Goal: Task Accomplishment & Management: Use online tool/utility

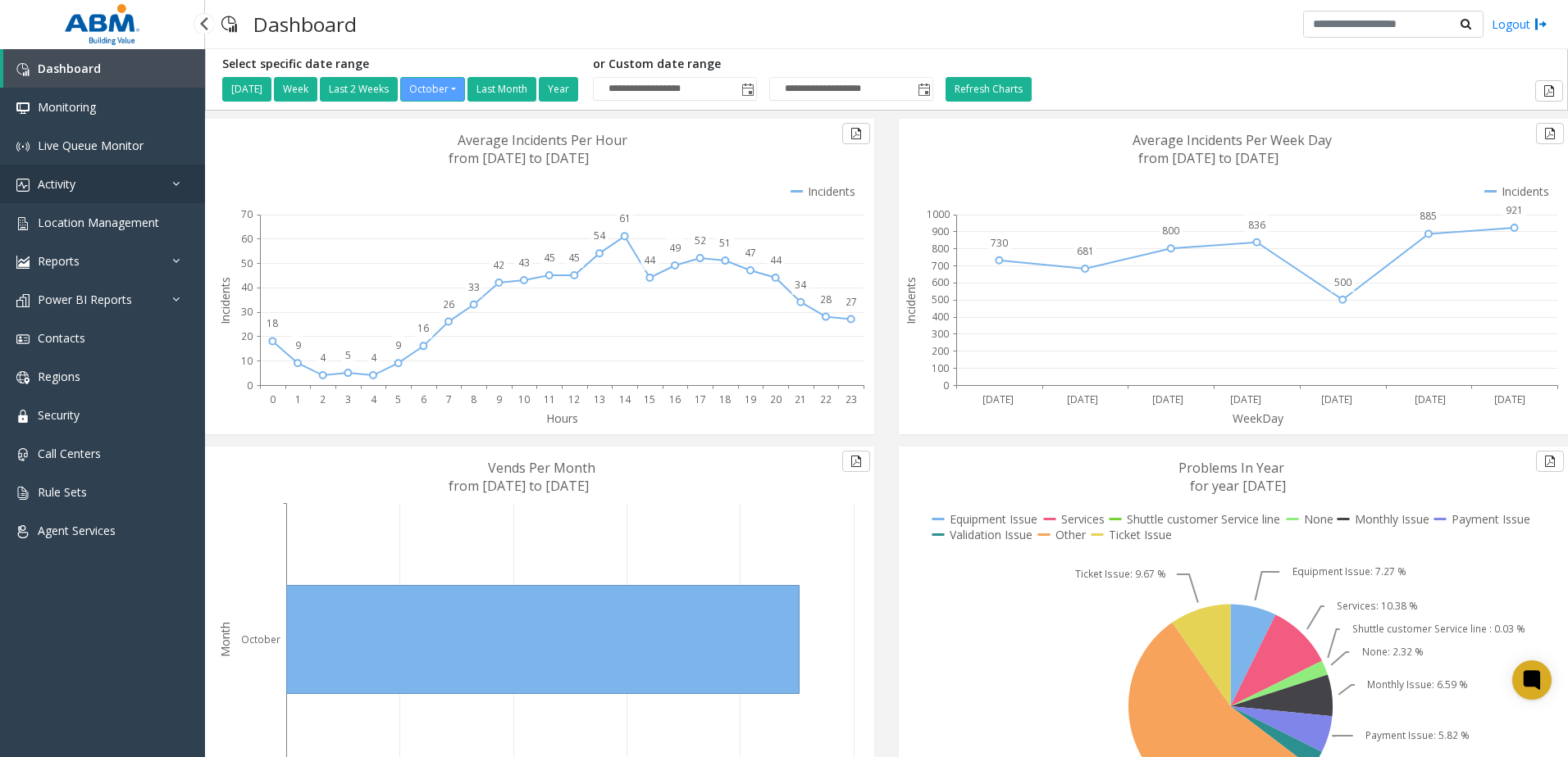
click at [82, 189] on link "Activity" at bounding box center [102, 184] width 205 height 39
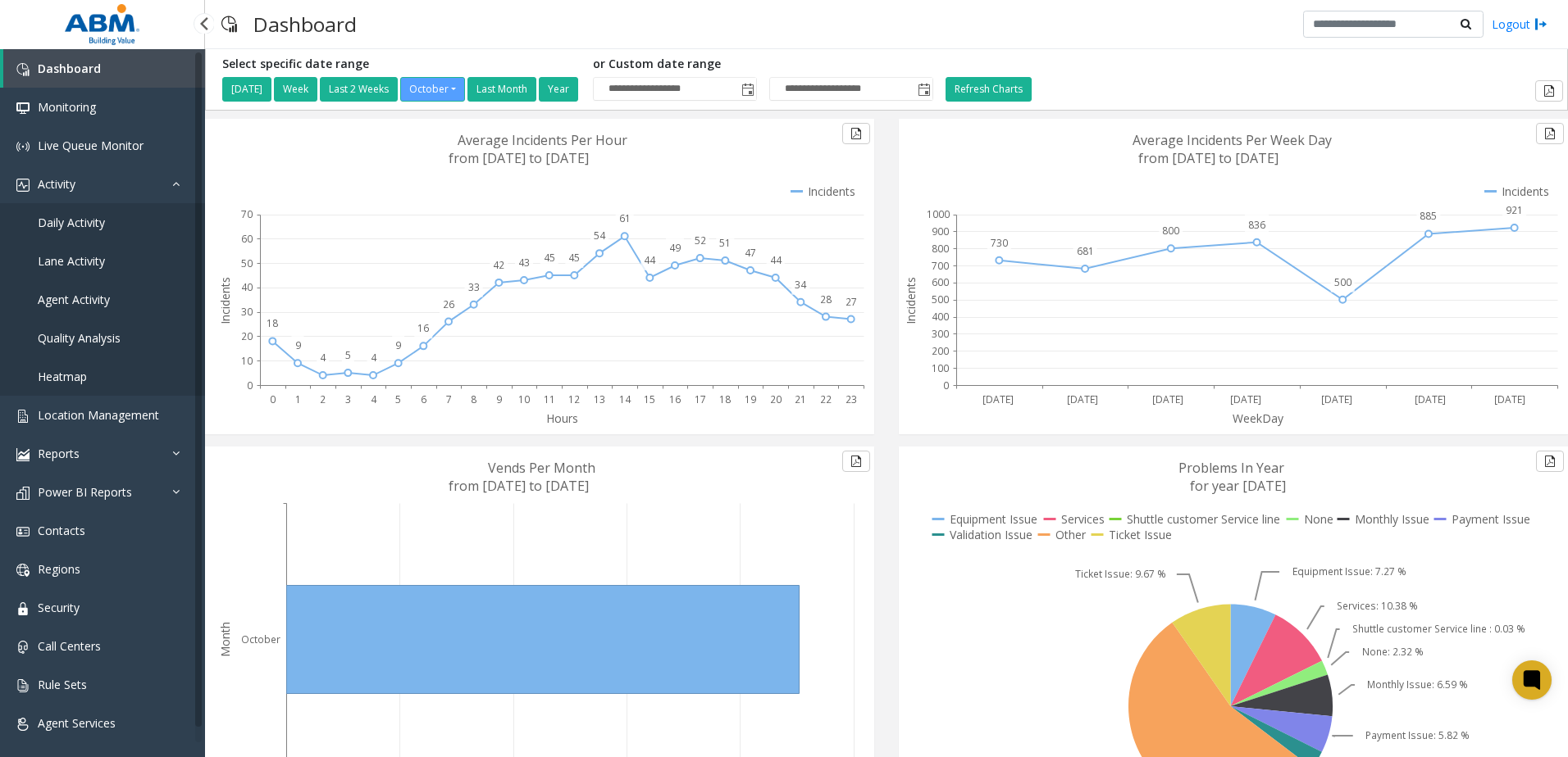
click at [72, 301] on span "Agent Activity" at bounding box center [74, 300] width 72 height 16
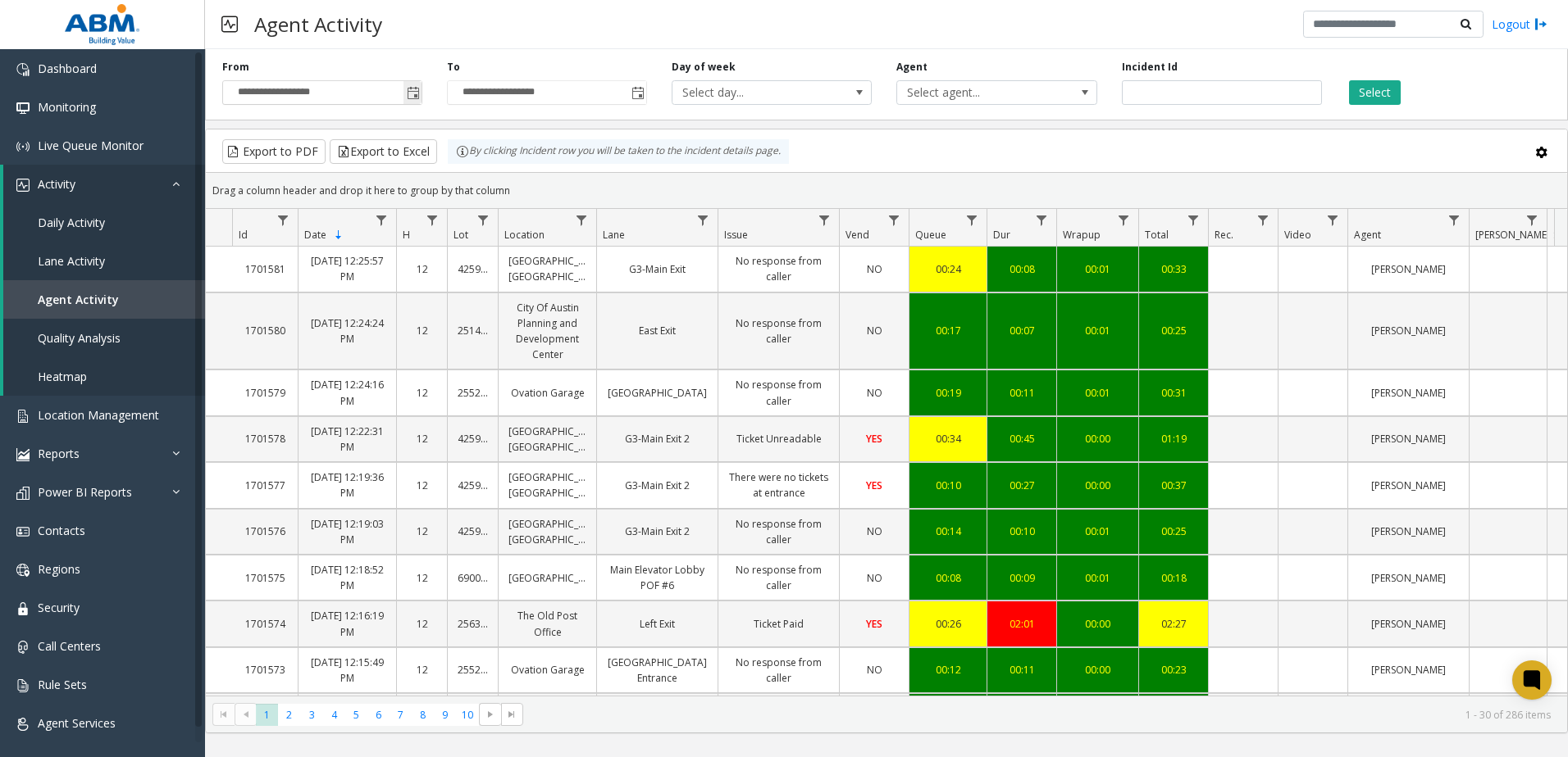
click at [409, 94] on span "Toggle popup" at bounding box center [413, 93] width 13 height 13
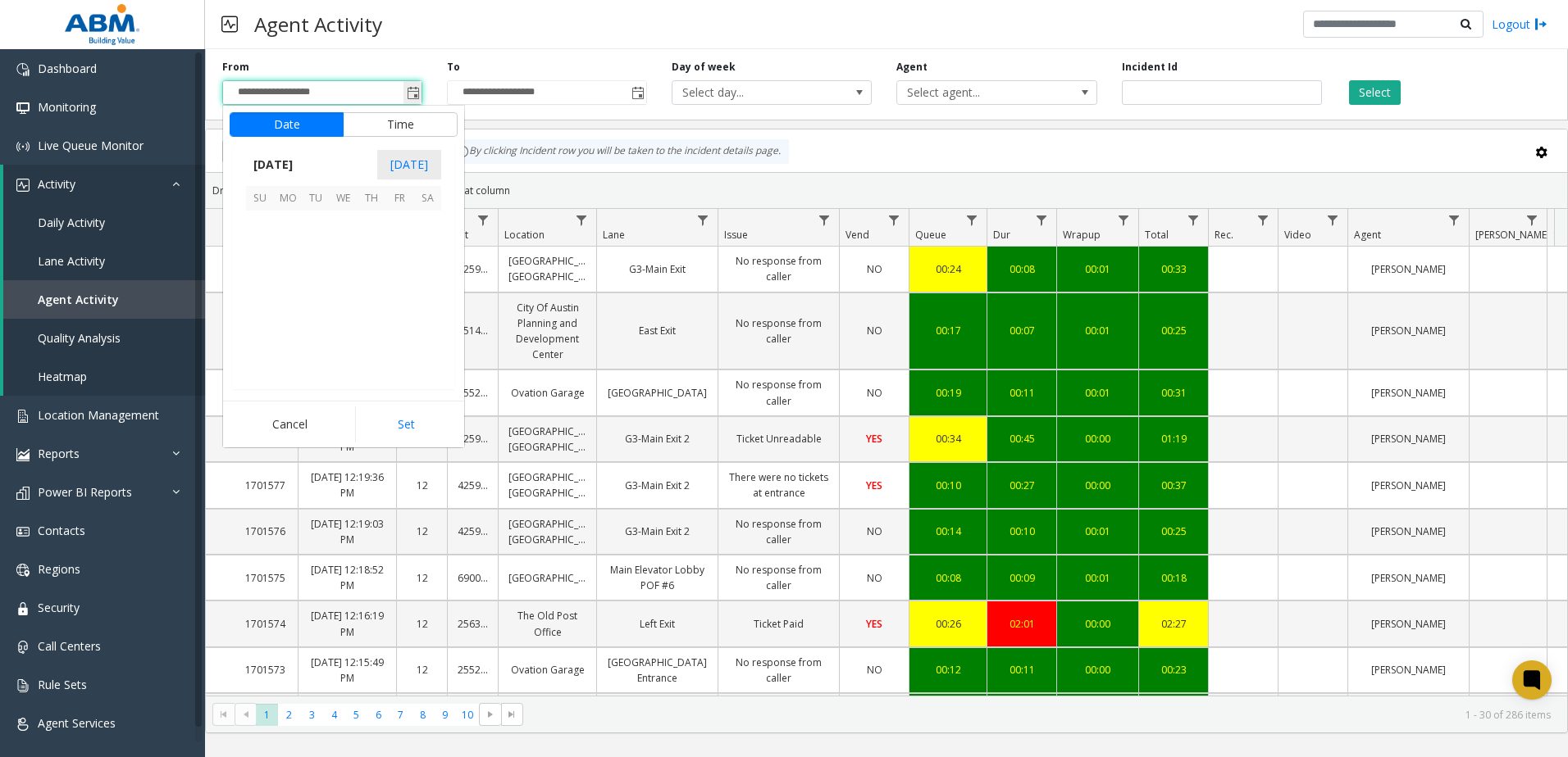
scroll to position [294387, 0]
click at [423, 230] on app-root "**********" at bounding box center [784, 378] width 1568 height 757
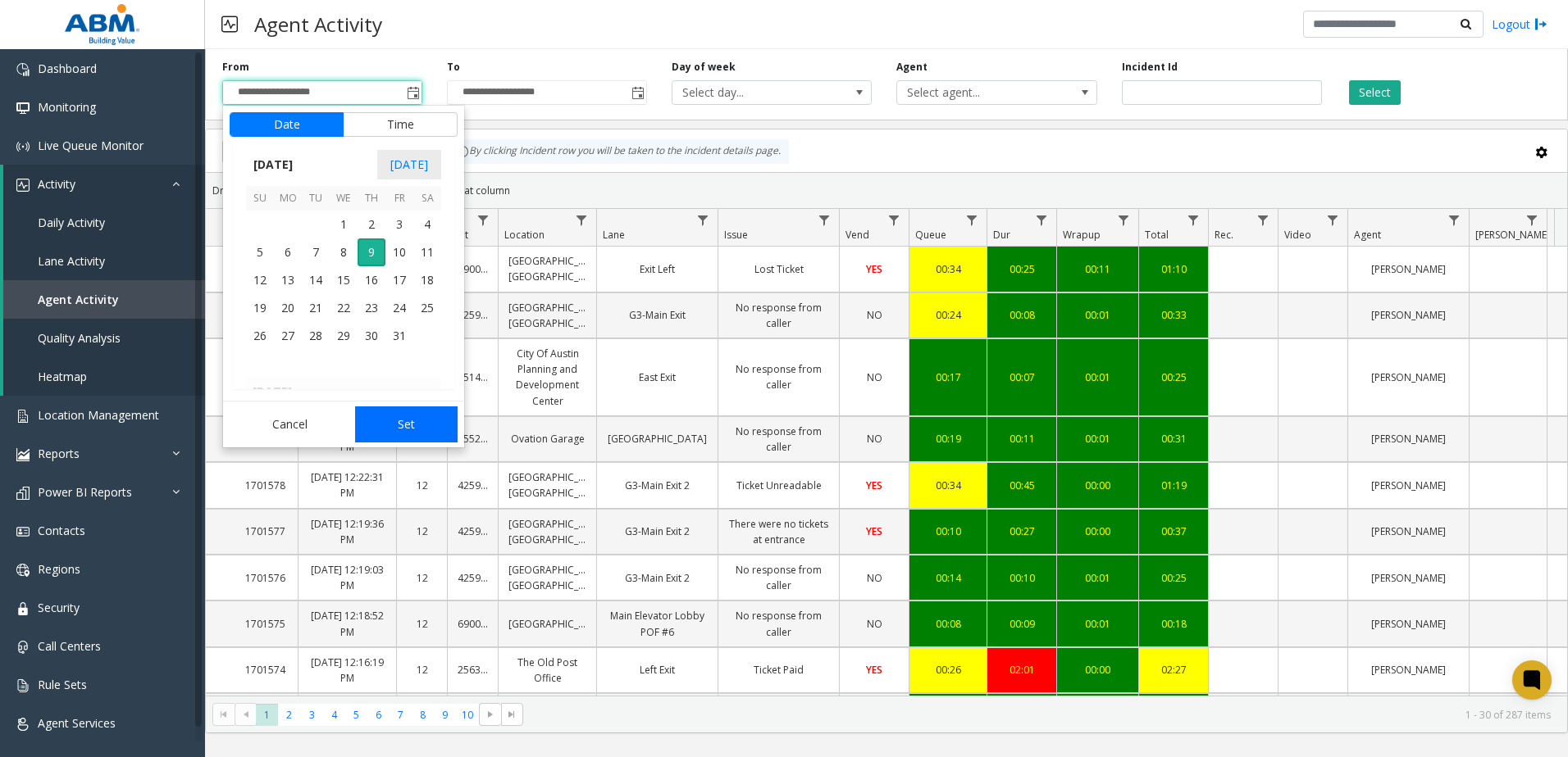
click at [402, 415] on button "Set" at bounding box center [406, 424] width 103 height 36
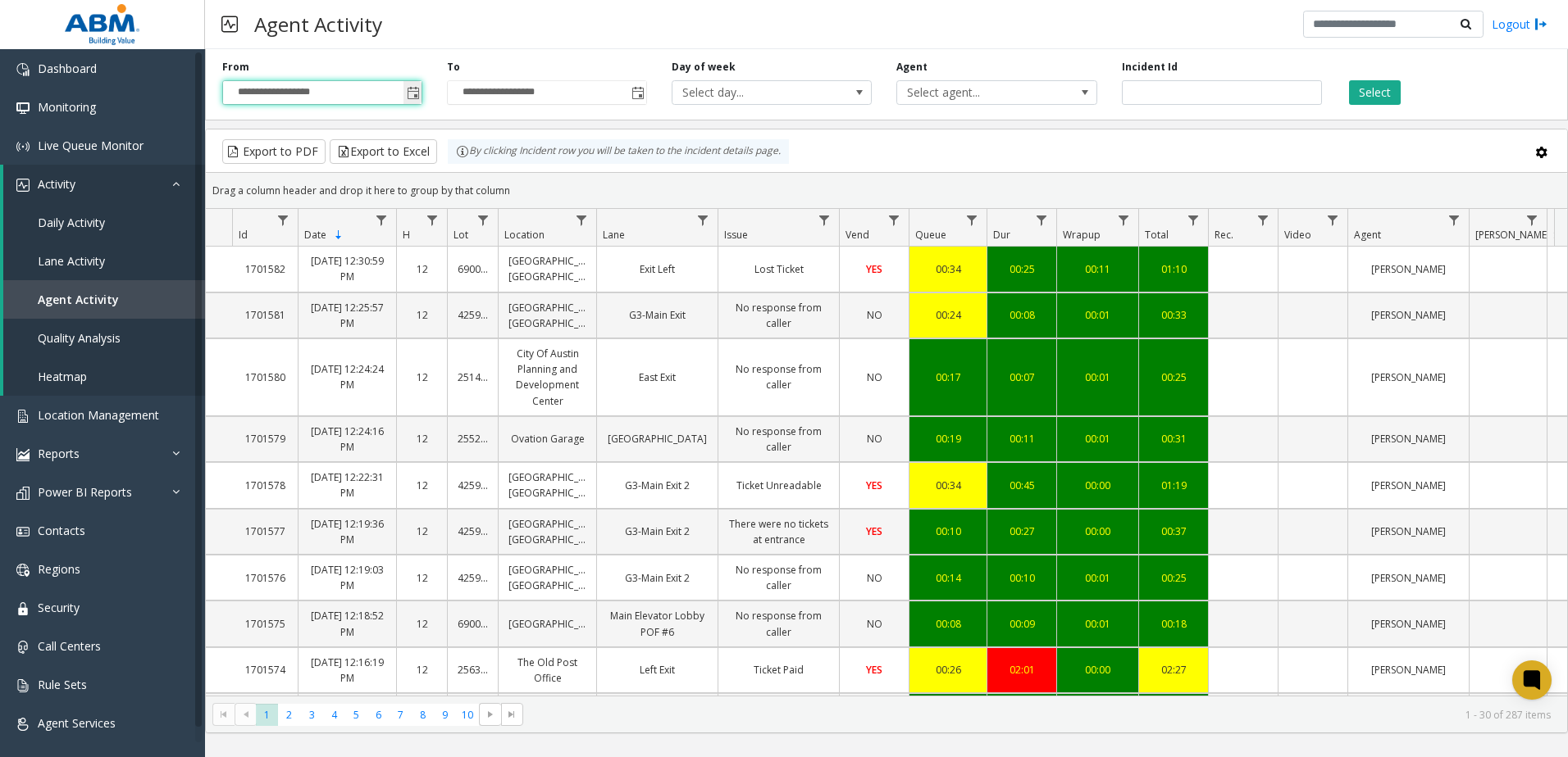
click at [411, 88] on span "Toggle popup" at bounding box center [413, 93] width 13 height 13
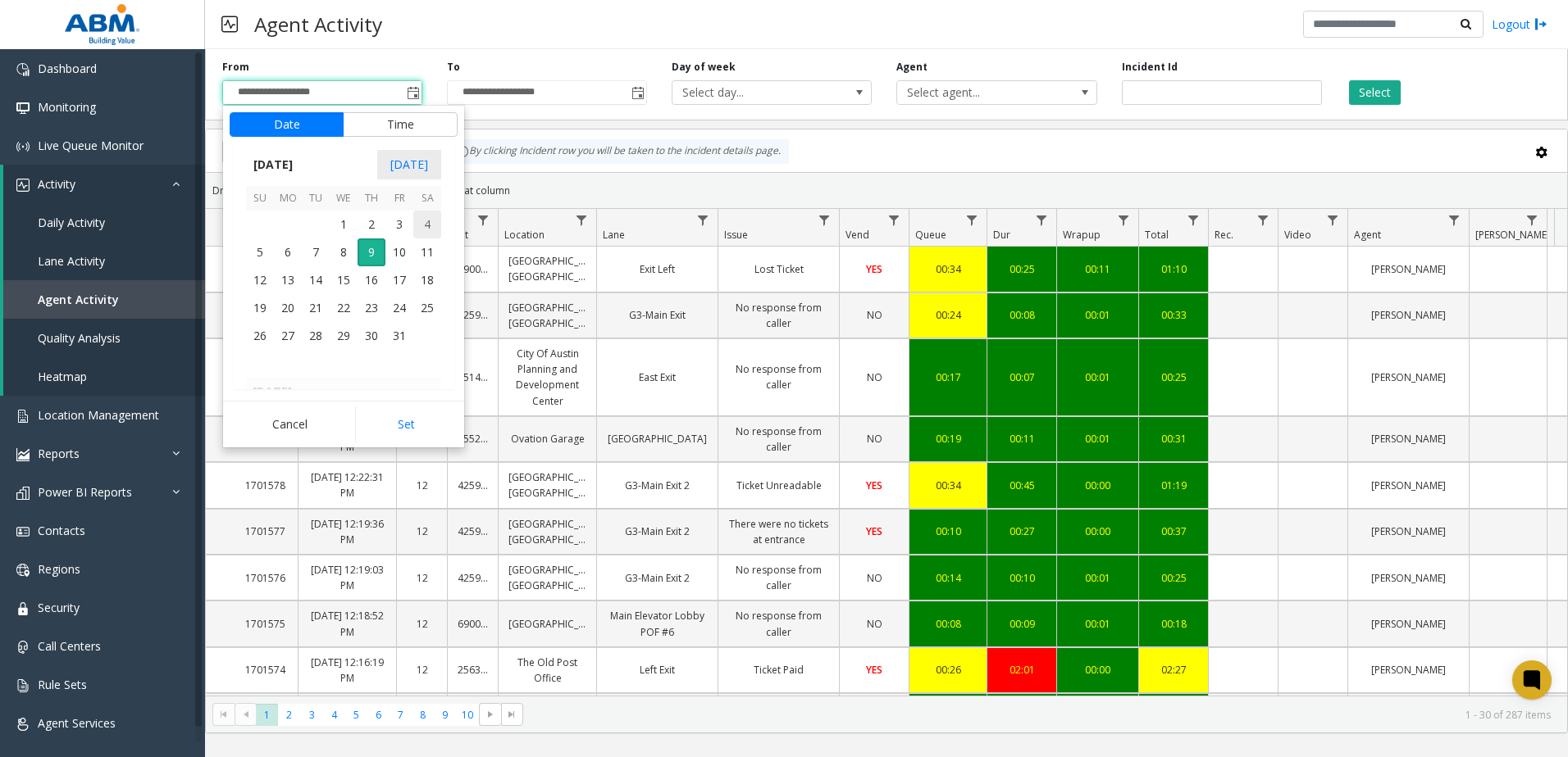
click at [427, 232] on span "4" at bounding box center [427, 224] width 28 height 28
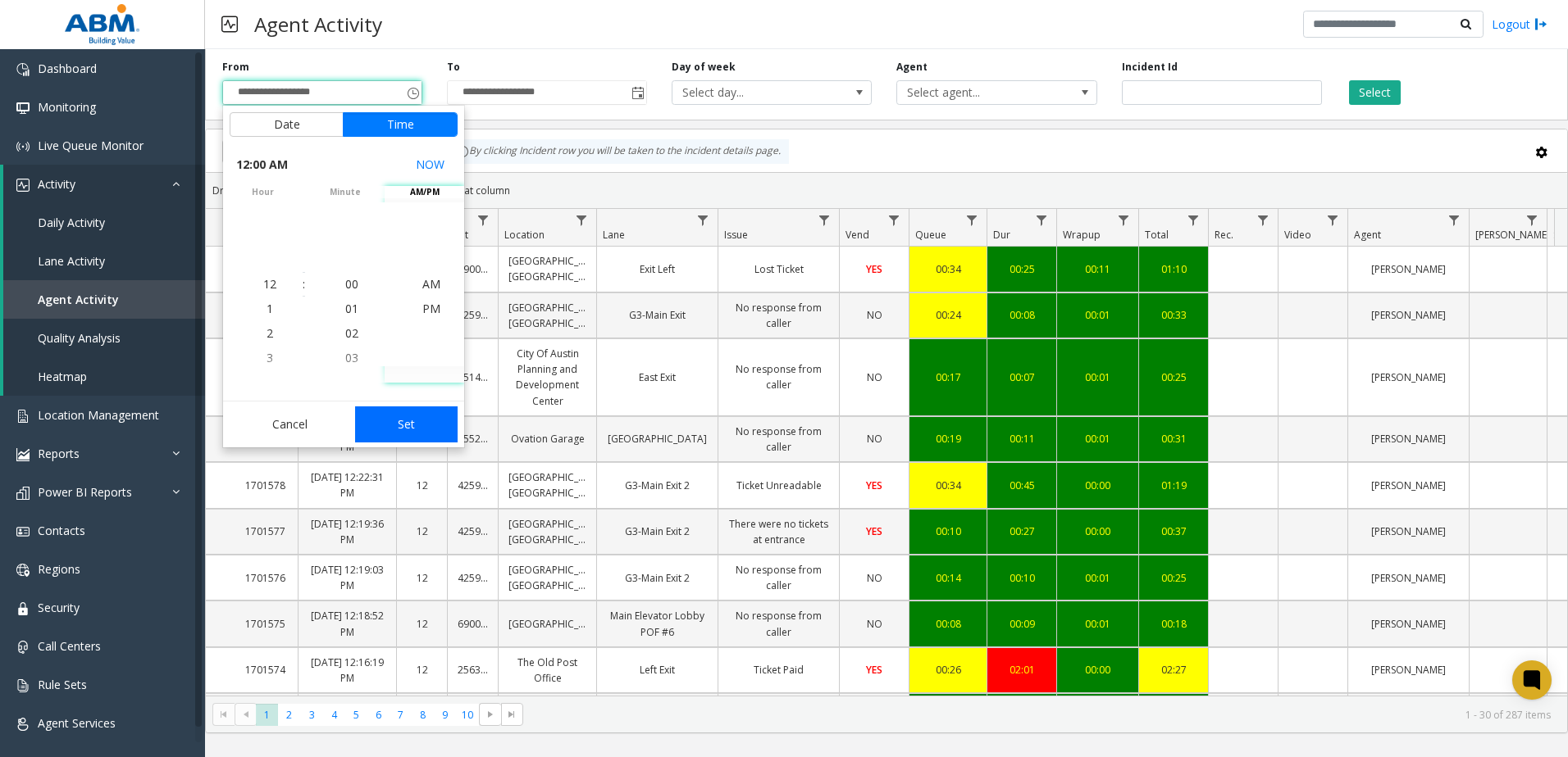
click at [391, 422] on button "Set" at bounding box center [406, 424] width 103 height 36
type input "**********"
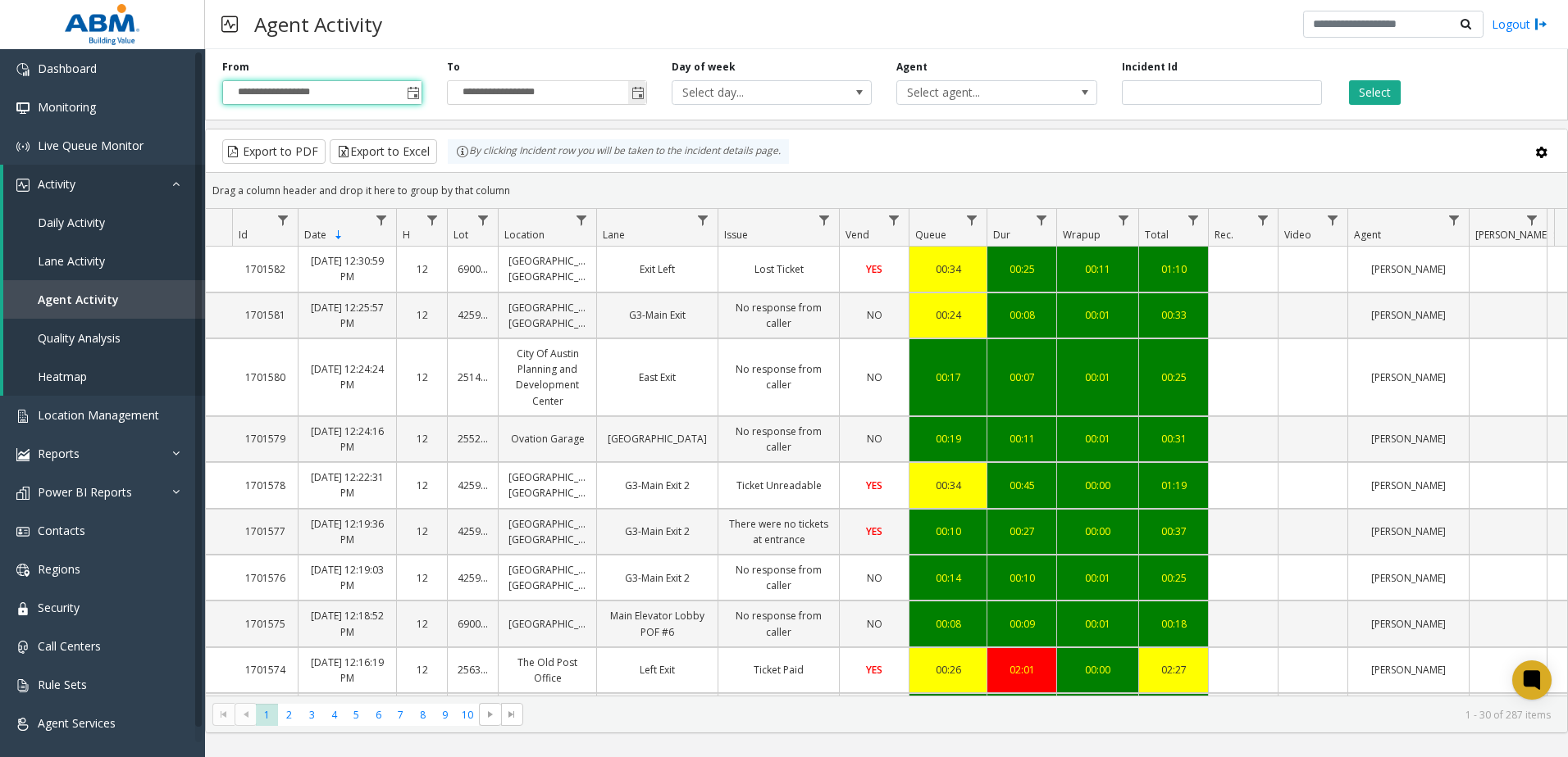
click at [582, 90] on input "**********" at bounding box center [546, 92] width 198 height 23
click at [643, 91] on span "Toggle popup" at bounding box center [637, 93] width 13 height 13
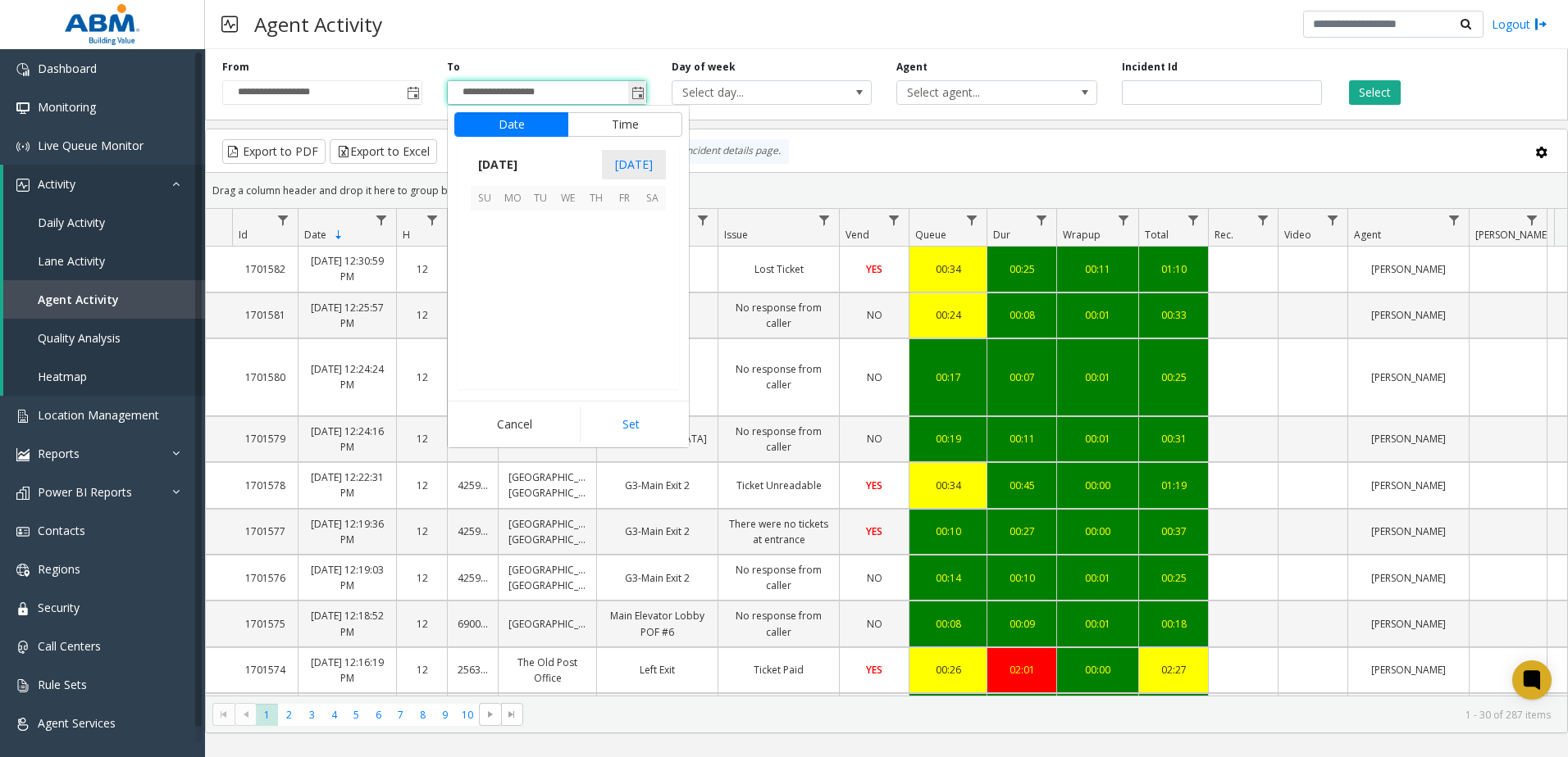
scroll to position [25, 0]
click at [651, 225] on span "4" at bounding box center [651, 224] width 28 height 28
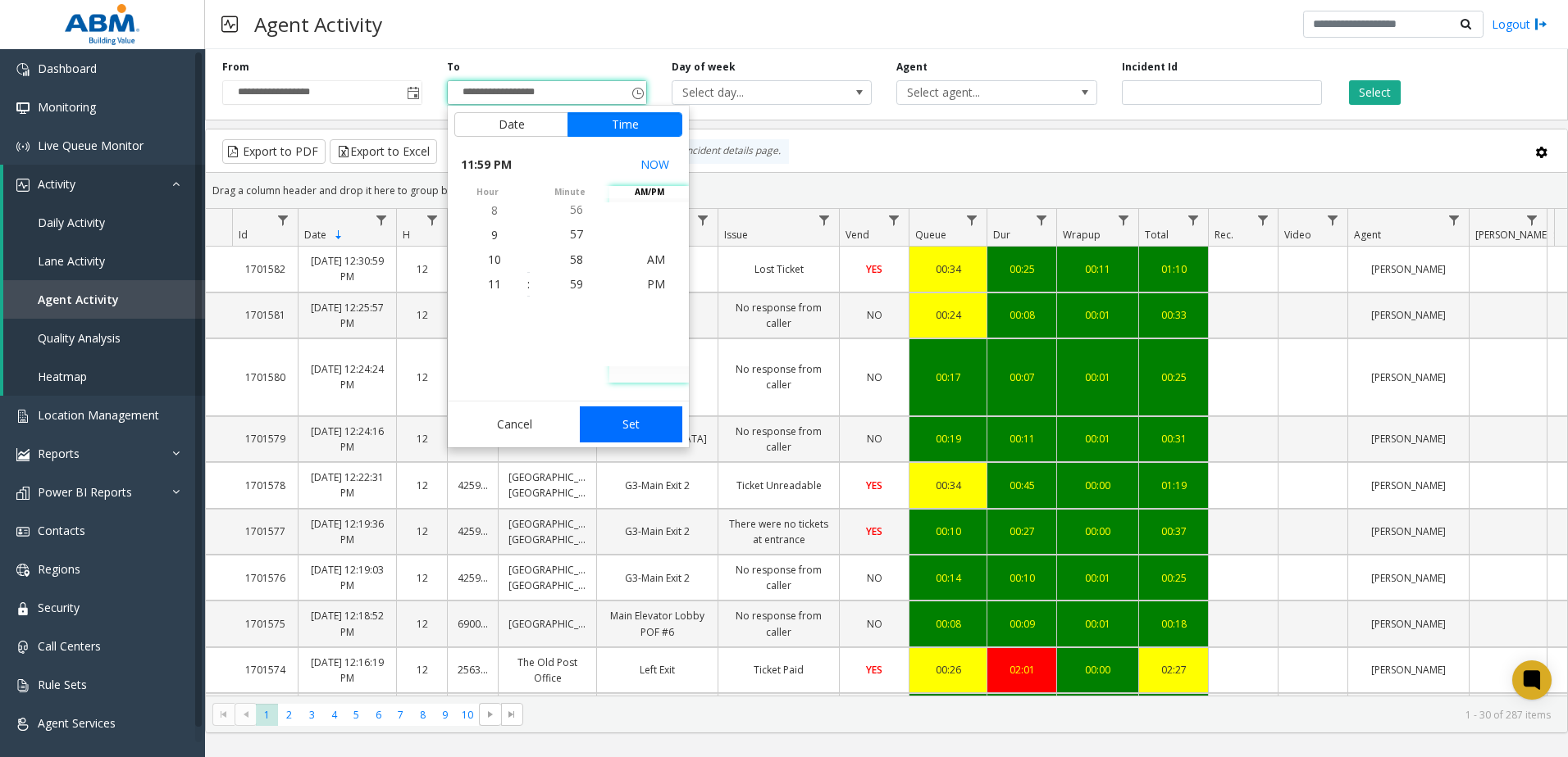
click at [621, 423] on button "Set" at bounding box center [630, 424] width 103 height 36
type input "**********"
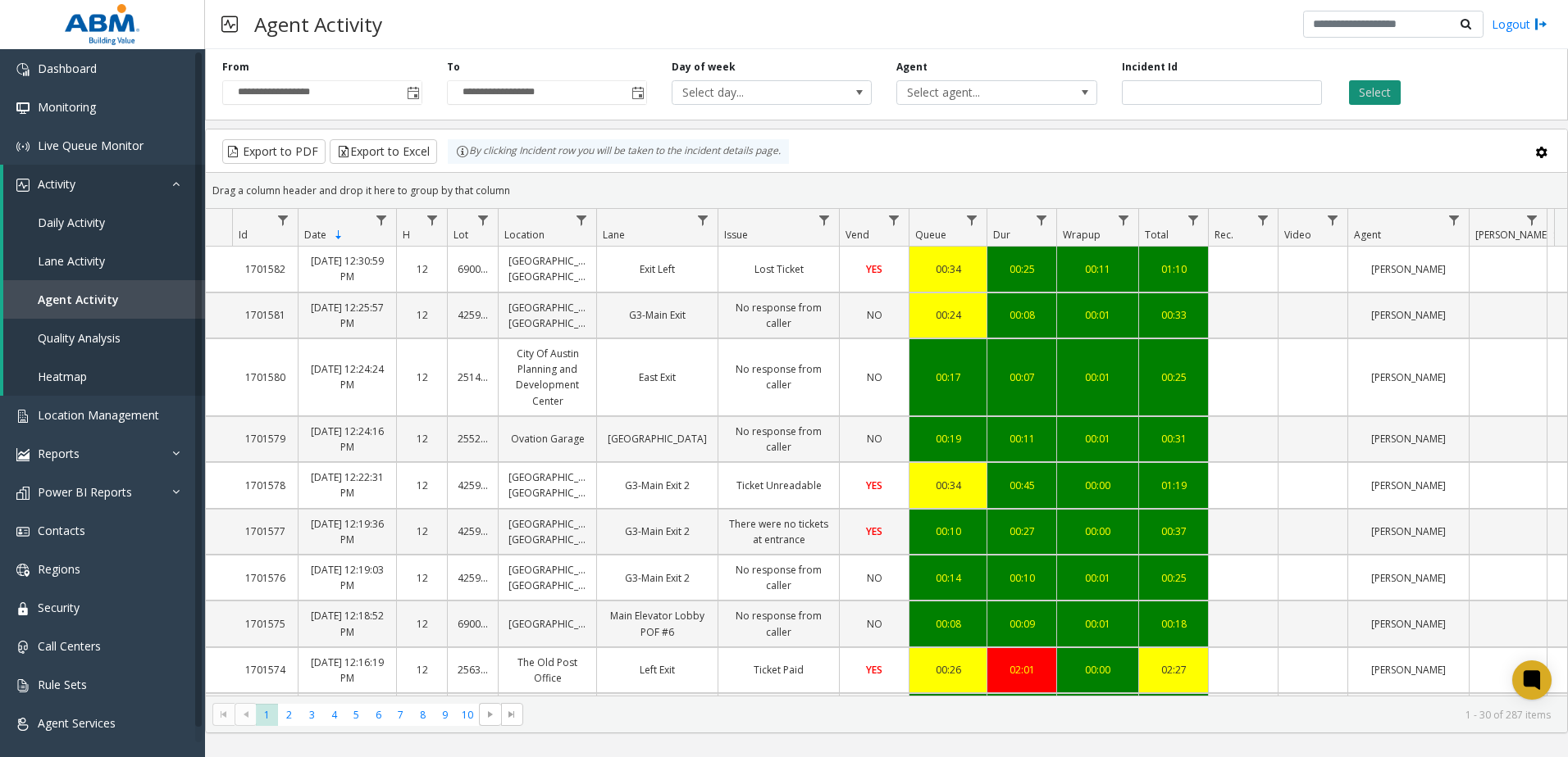
click at [1381, 92] on button "Select" at bounding box center [1374, 92] width 52 height 25
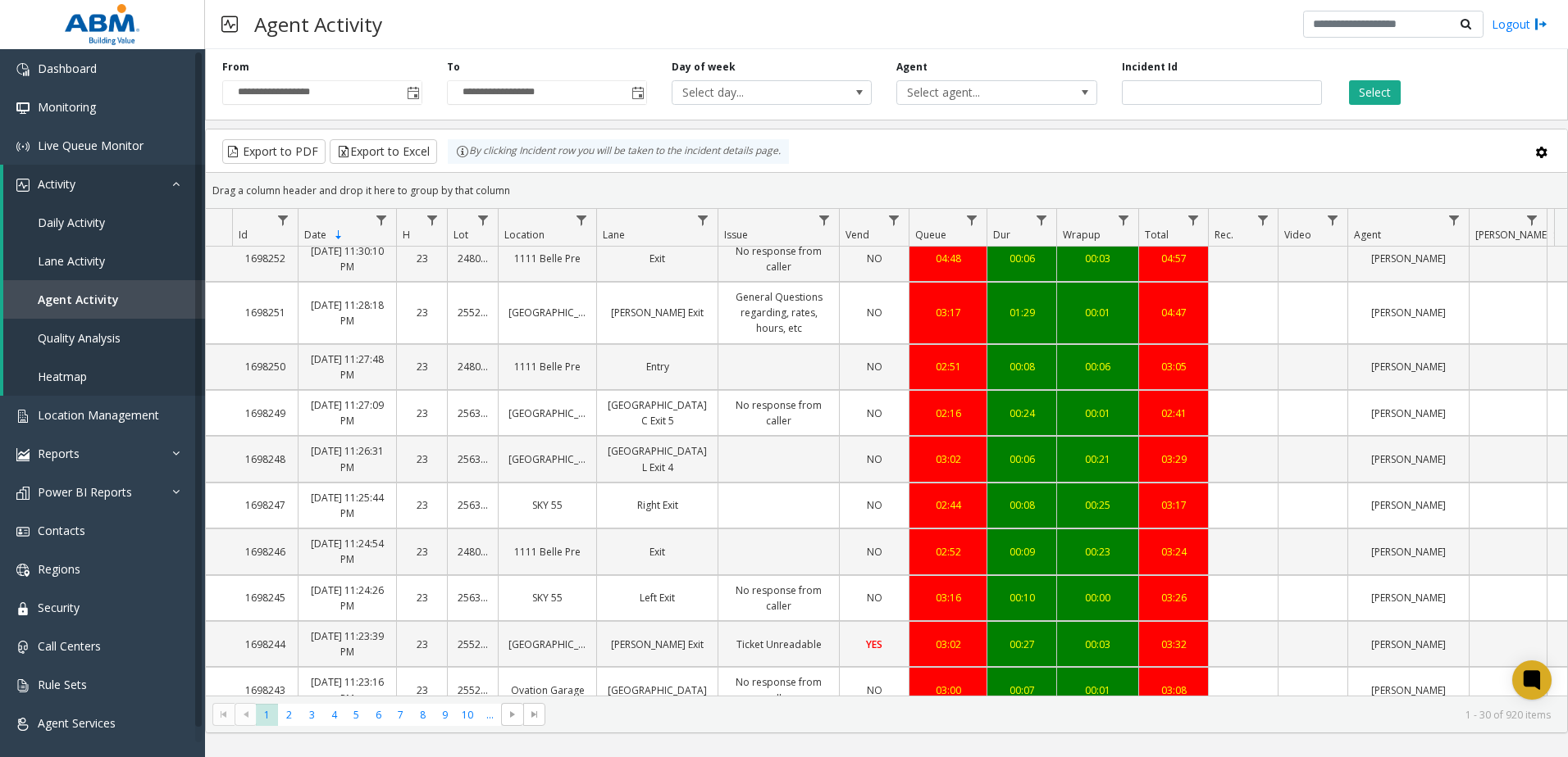
scroll to position [1135, 0]
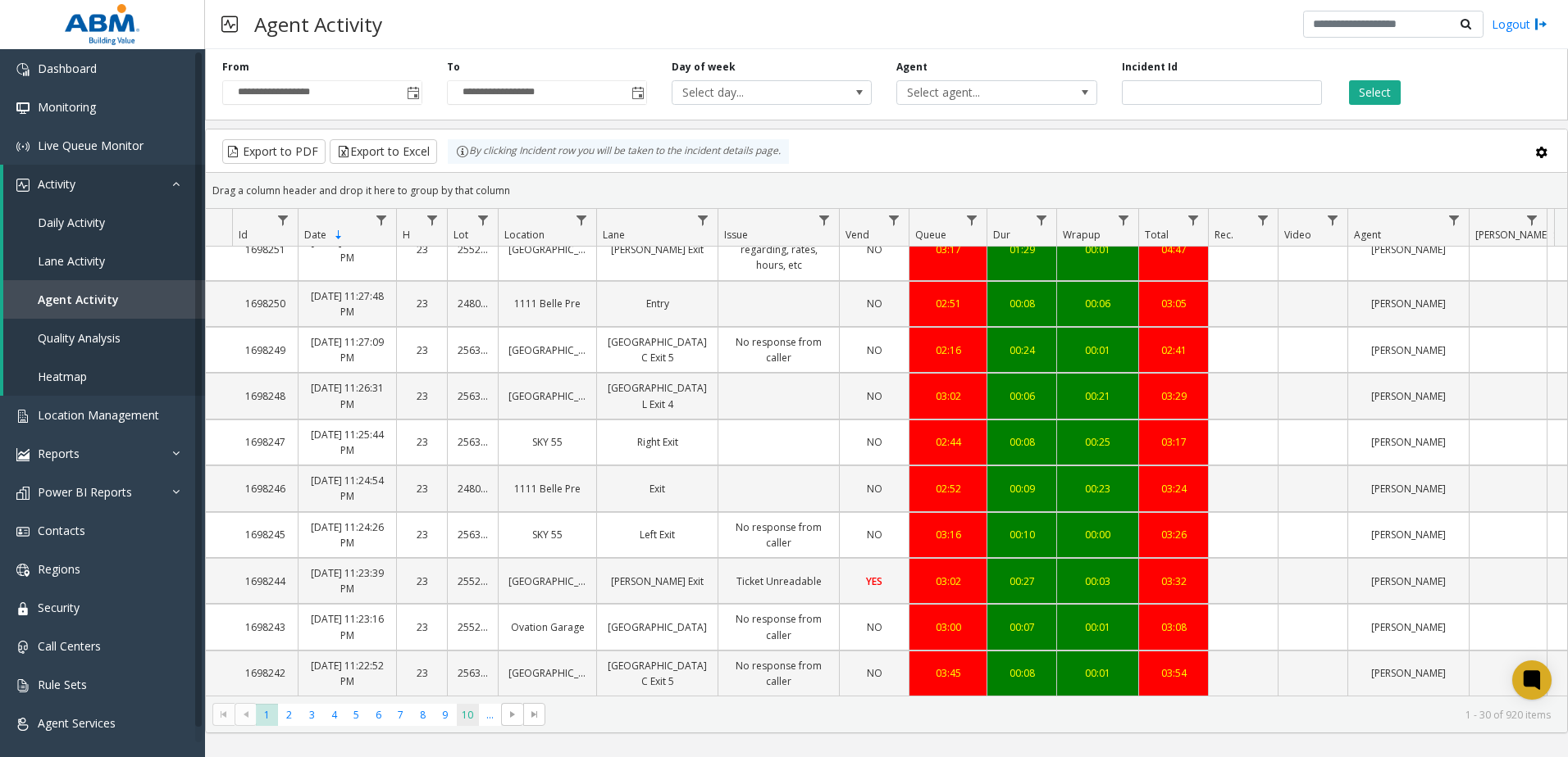
click at [467, 714] on span "10" at bounding box center [467, 715] width 22 height 22
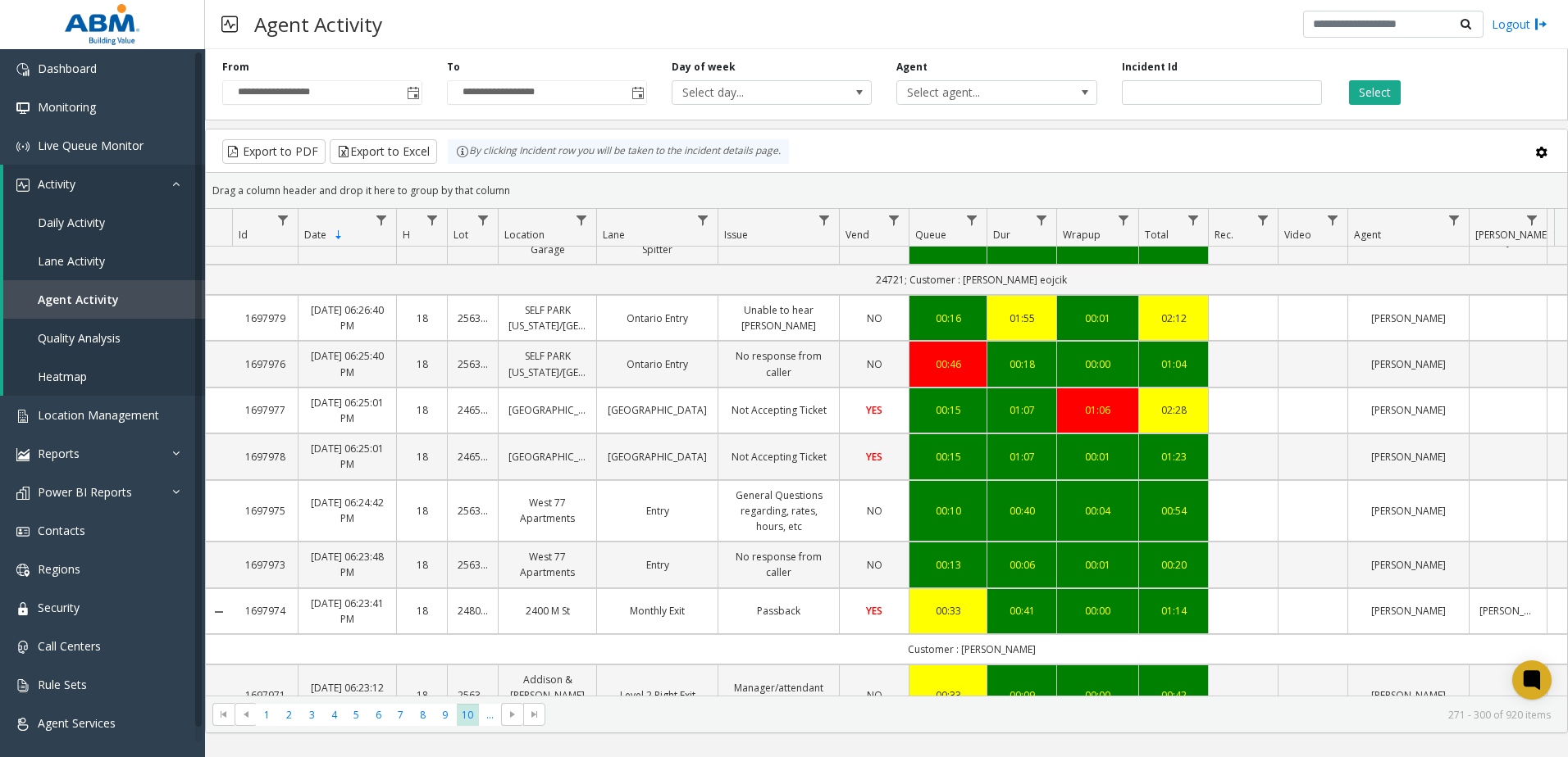
scroll to position [1322, 0]
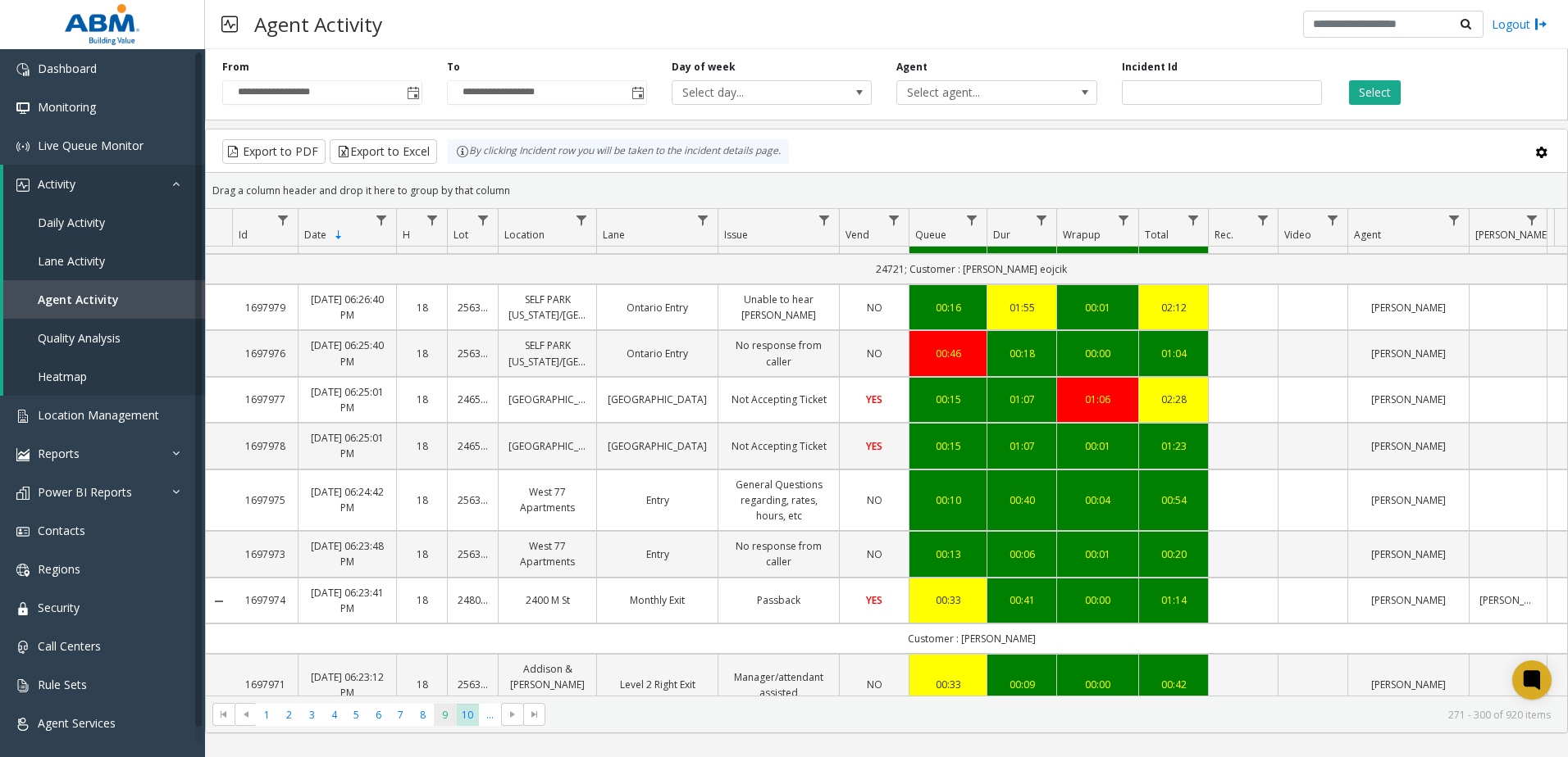
click at [442, 711] on span "9" at bounding box center [445, 715] width 22 height 22
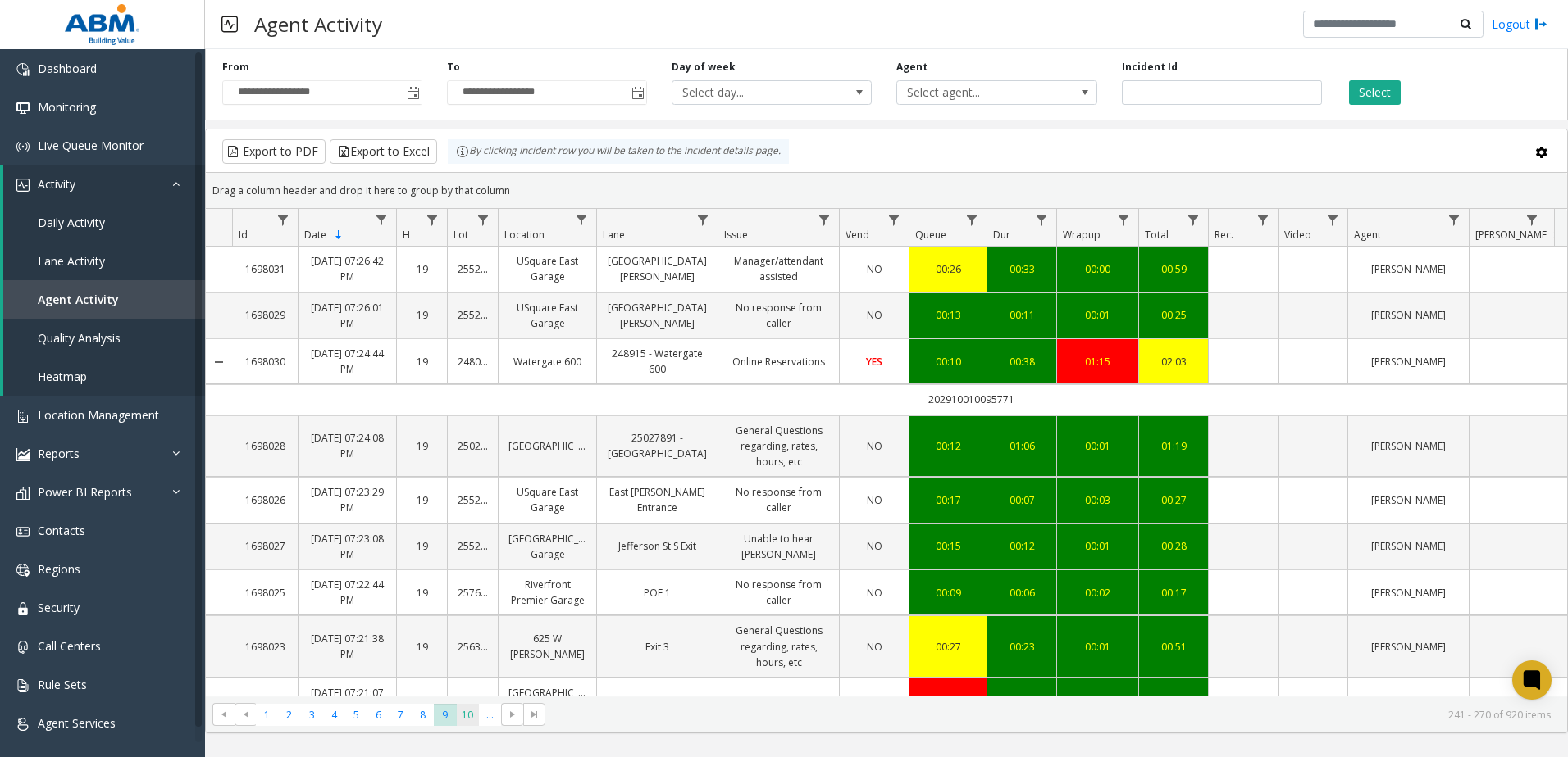
click at [467, 714] on span "10" at bounding box center [467, 715] width 22 height 22
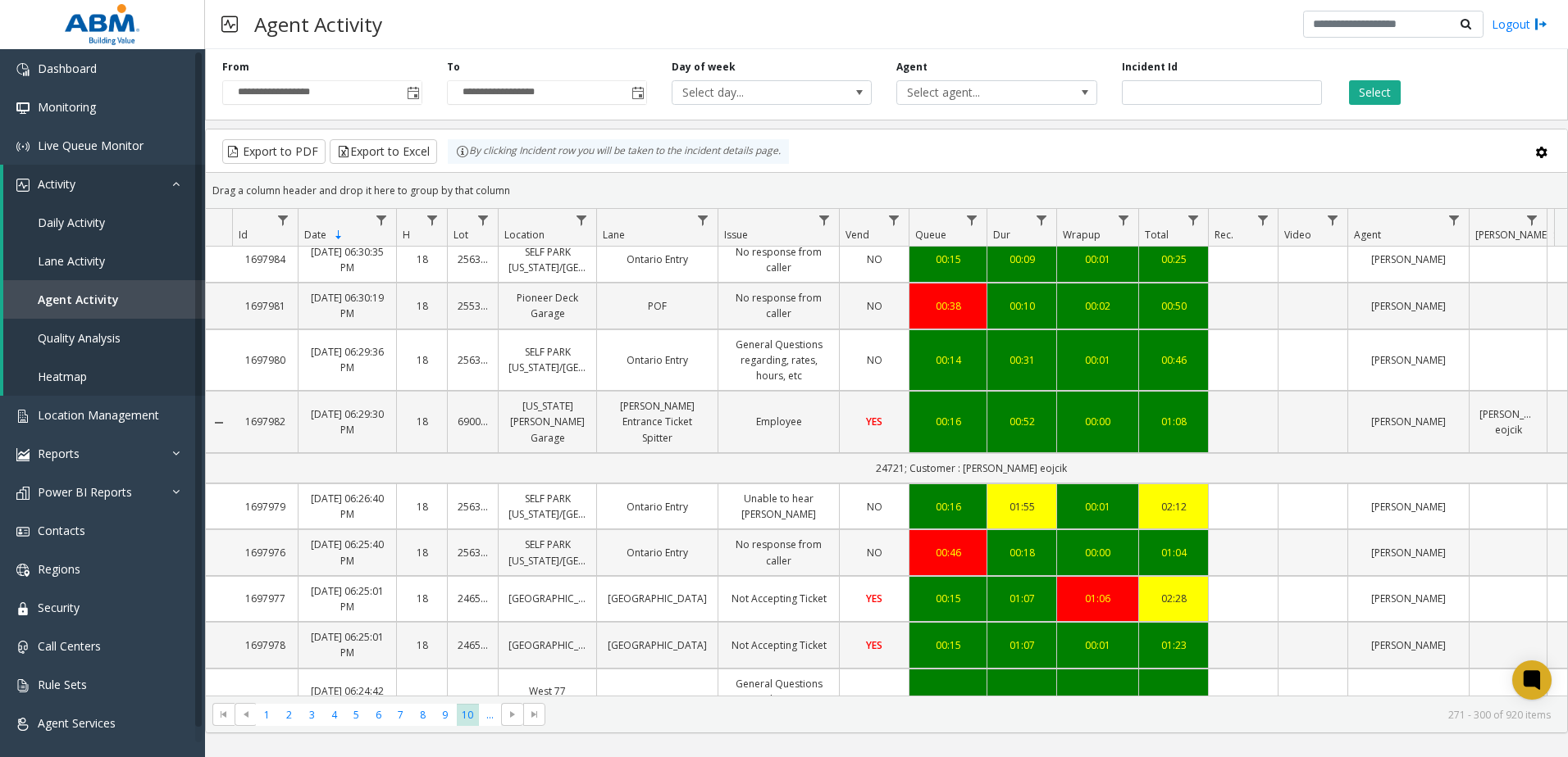
scroll to position [1322, 0]
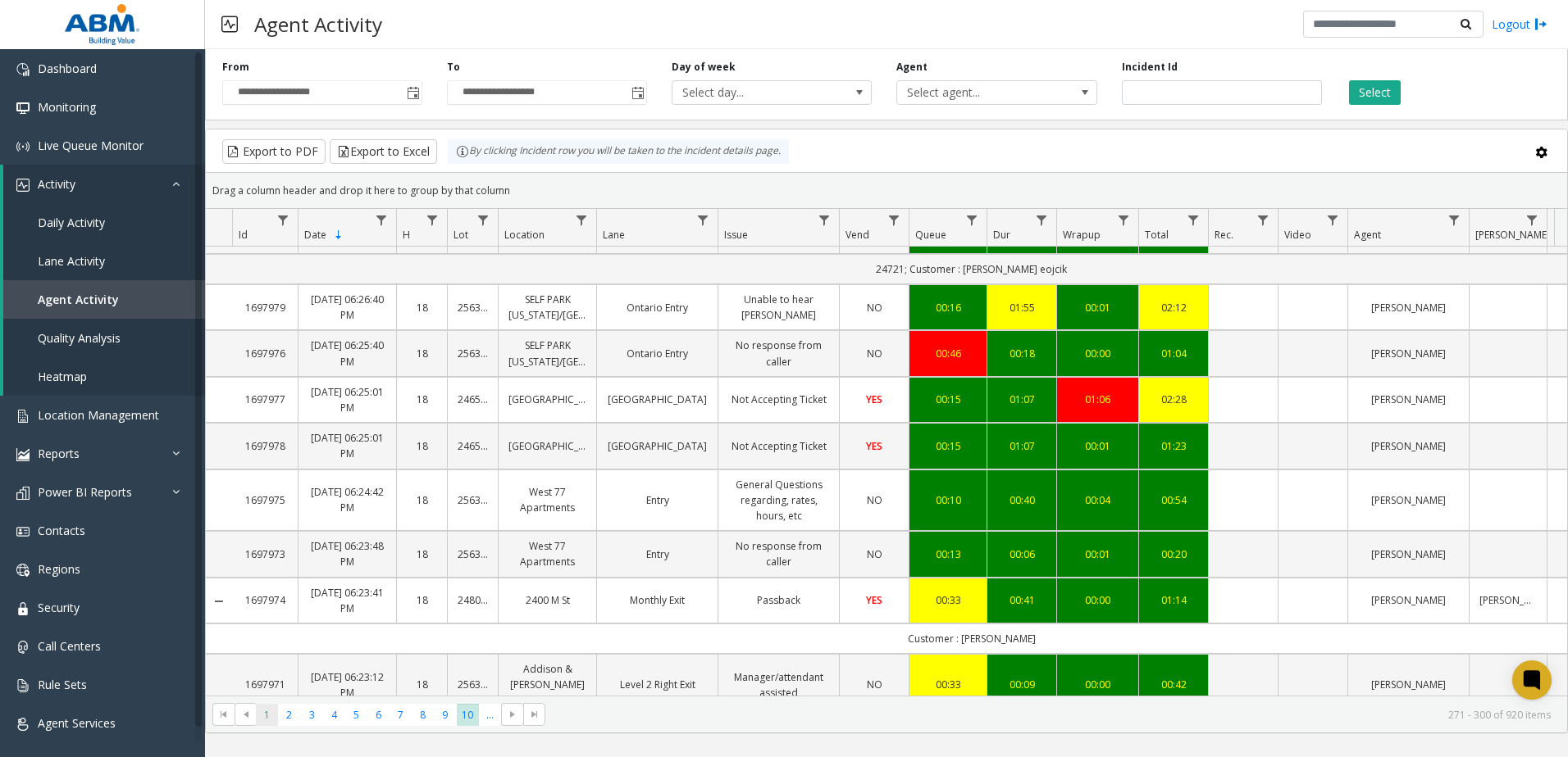
click at [271, 722] on span "1" at bounding box center [267, 715] width 22 height 22
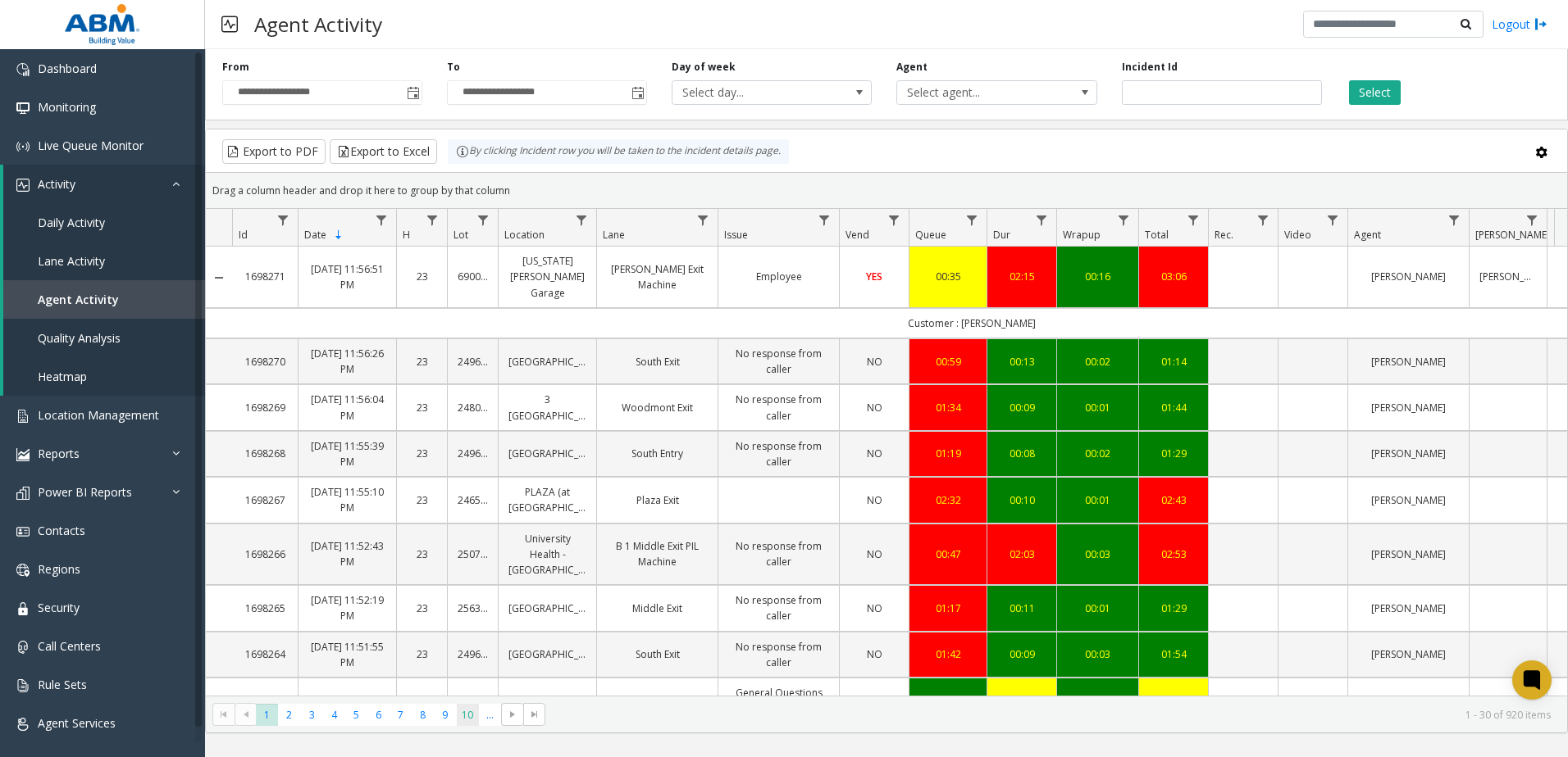
click at [469, 719] on span "10" at bounding box center [467, 715] width 22 height 22
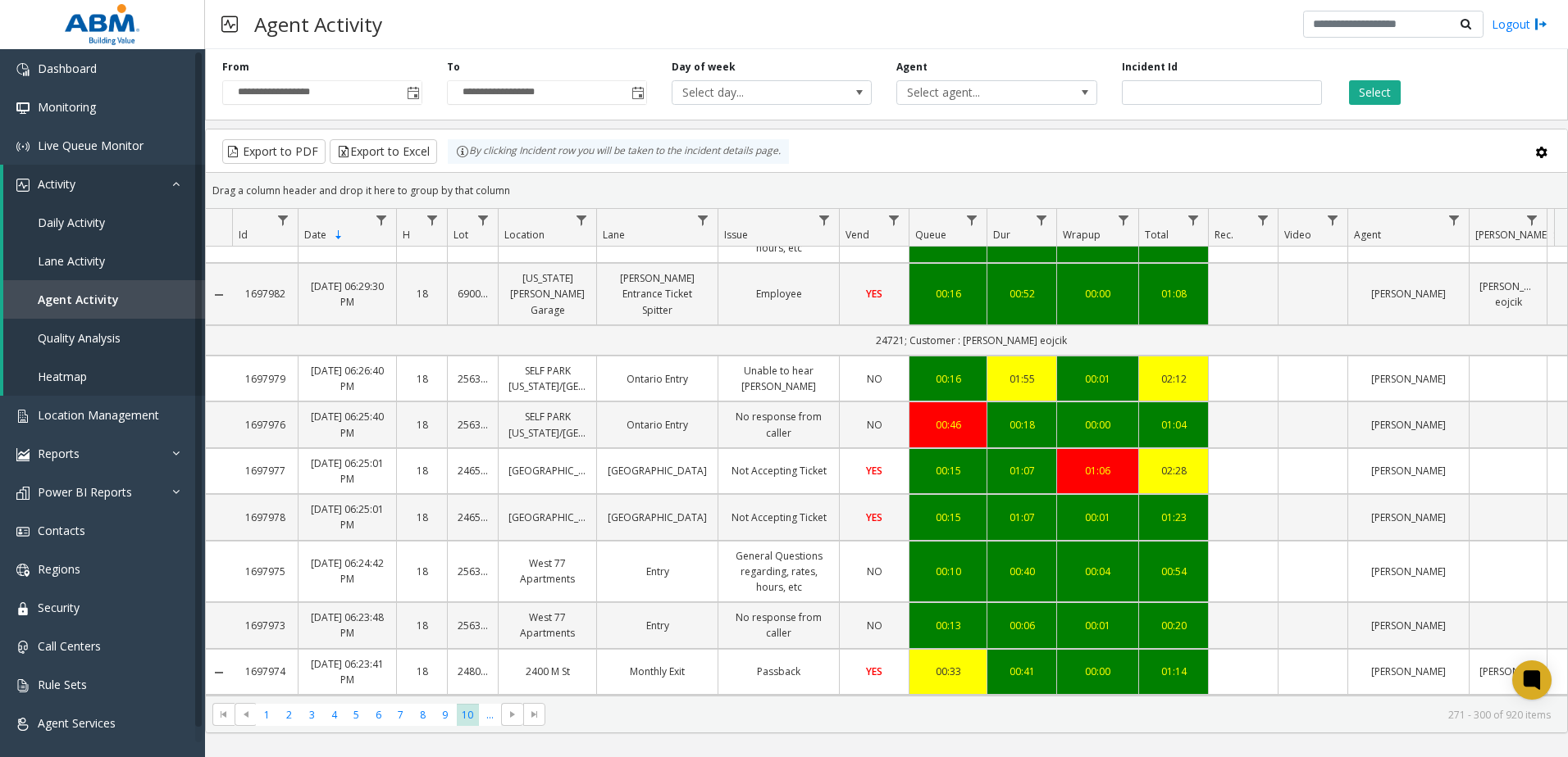
scroll to position [1322, 0]
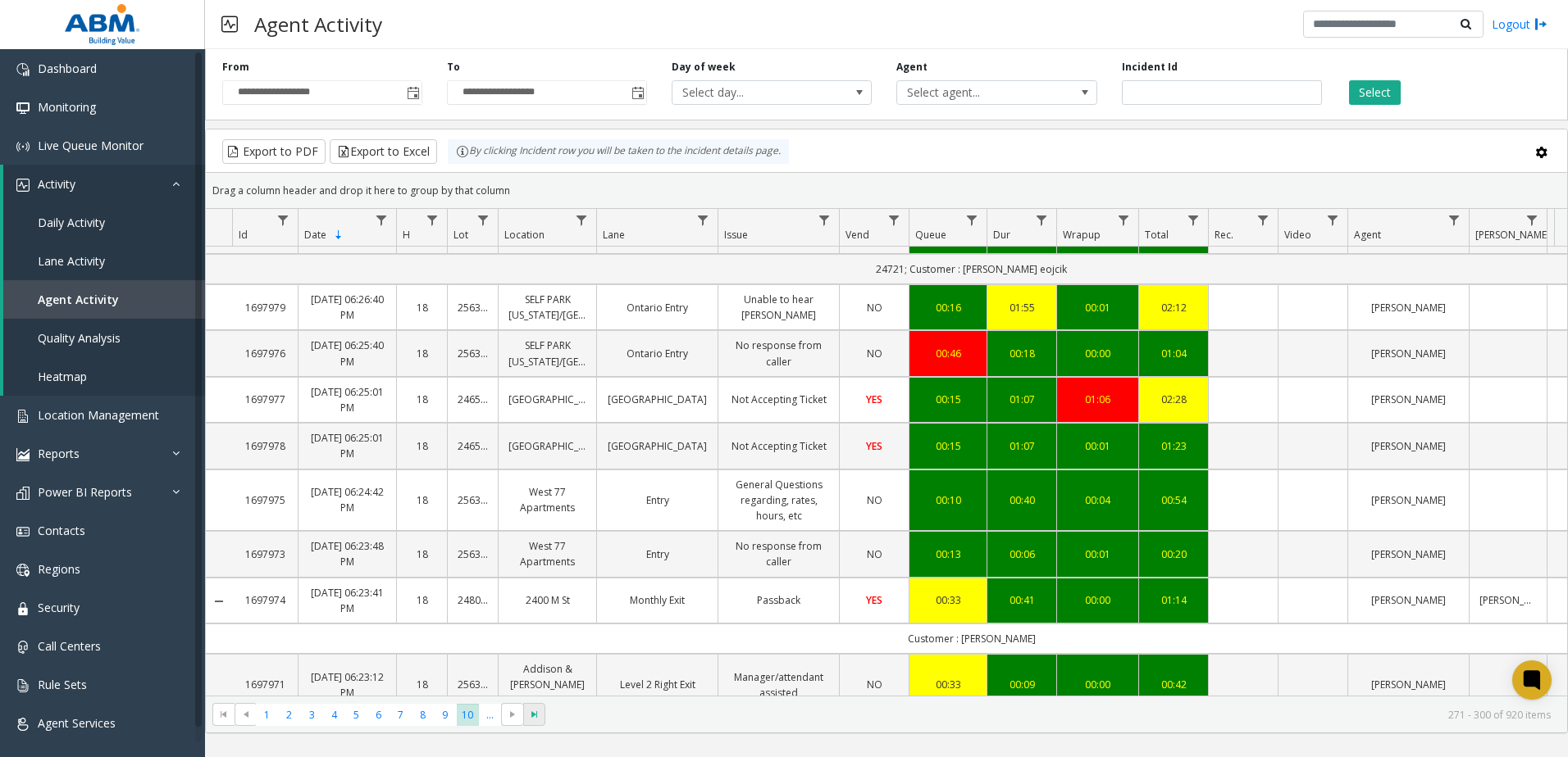
click at [536, 715] on span "Go to the last page" at bounding box center [534, 715] width 13 height 13
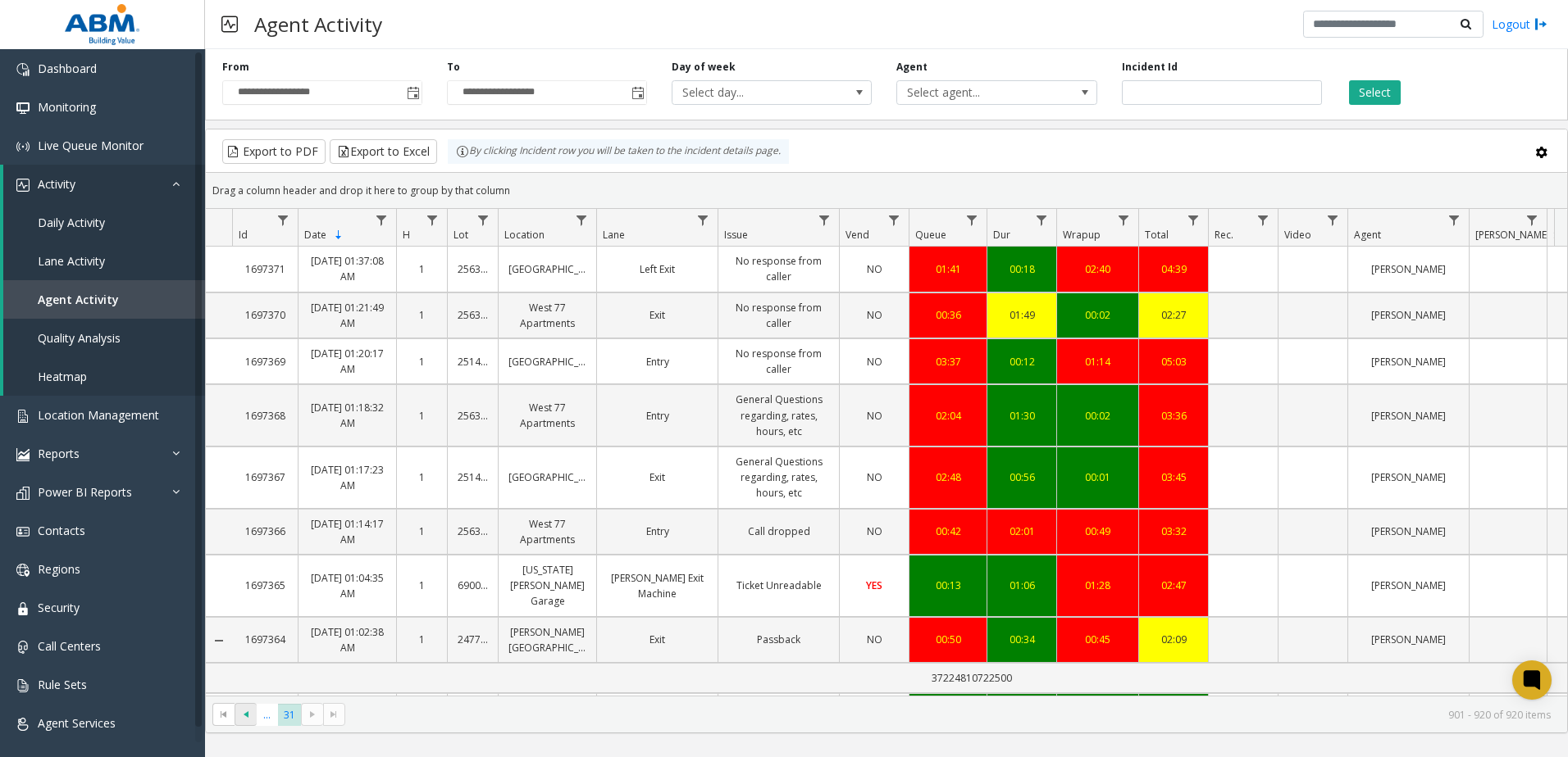
click at [247, 717] on span "Go to the previous page" at bounding box center [246, 715] width 13 height 13
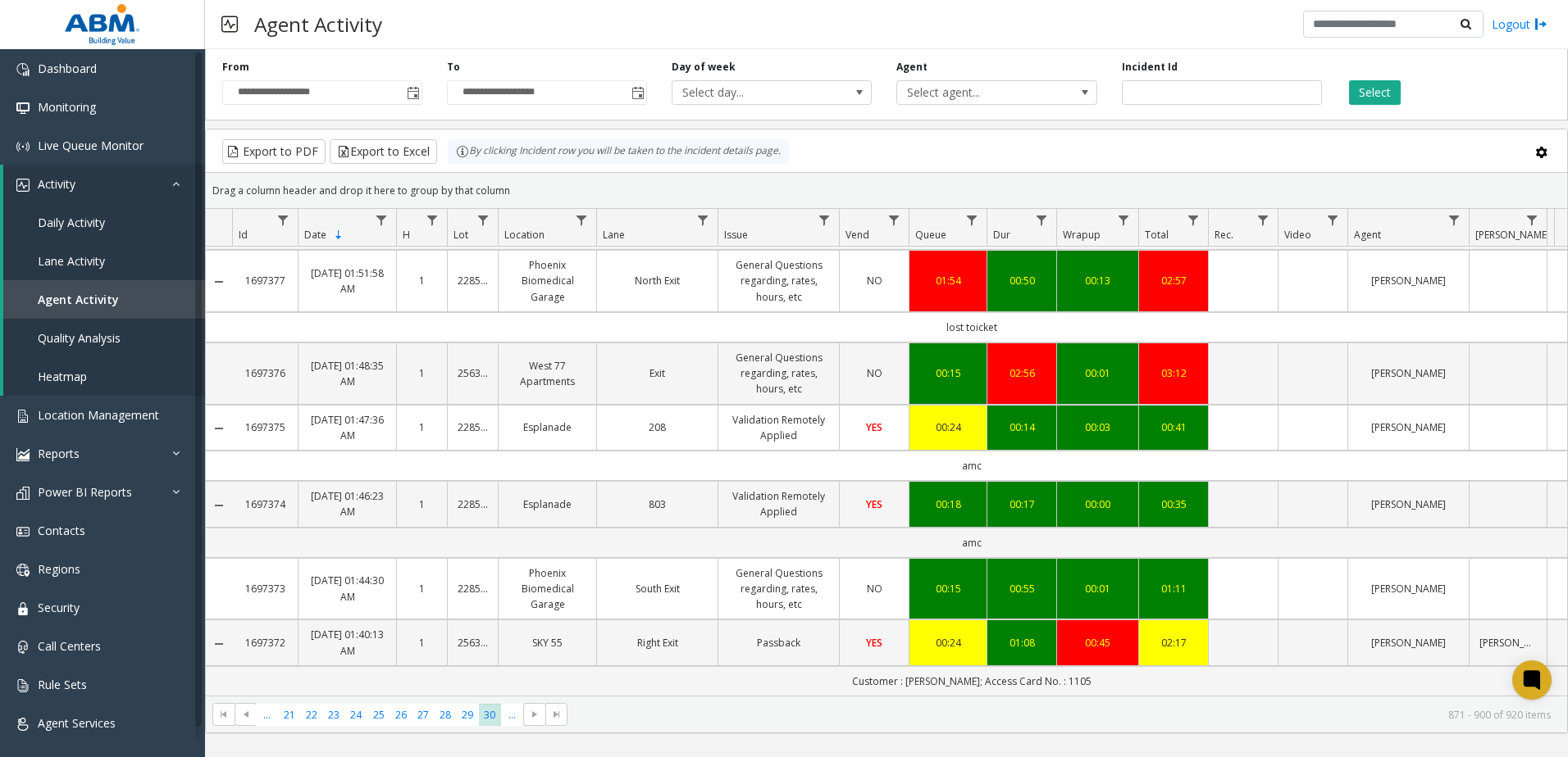
scroll to position [1534, 0]
click at [466, 714] on span "29" at bounding box center [467, 715] width 22 height 22
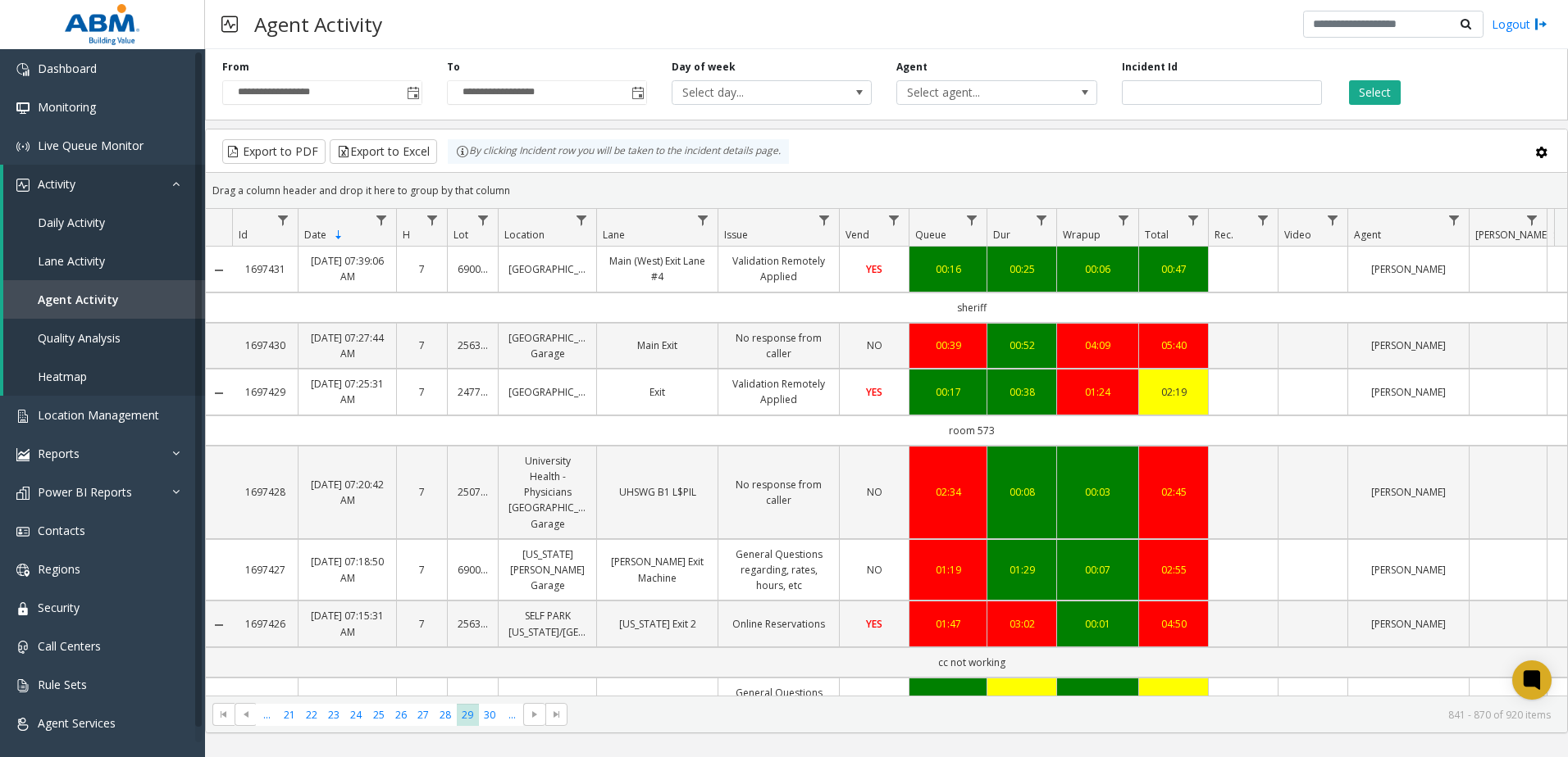
click at [521, 389] on link "[GEOGRAPHIC_DATA]" at bounding box center [547, 393] width 77 height 16
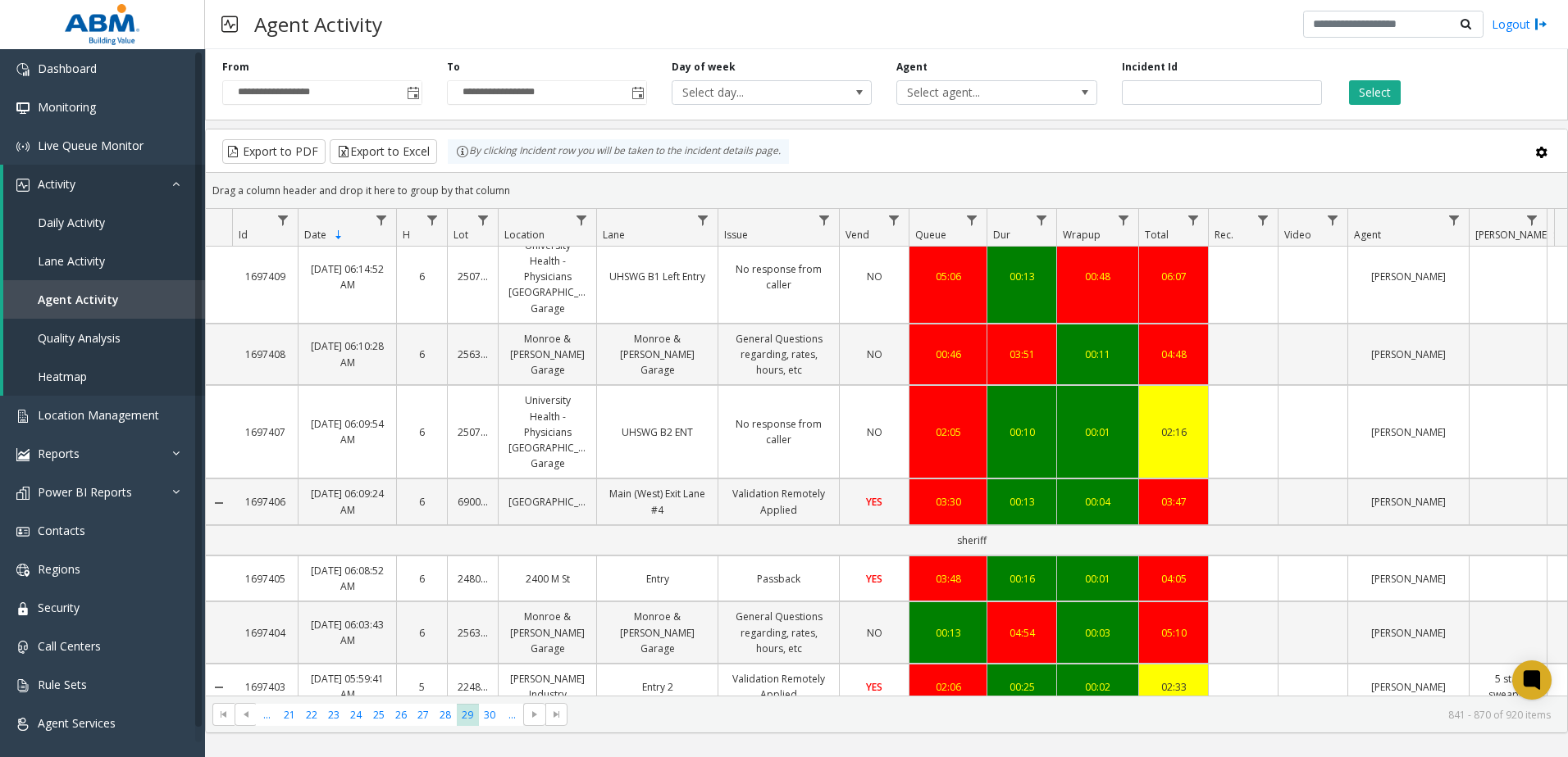
scroll to position [1628, 0]
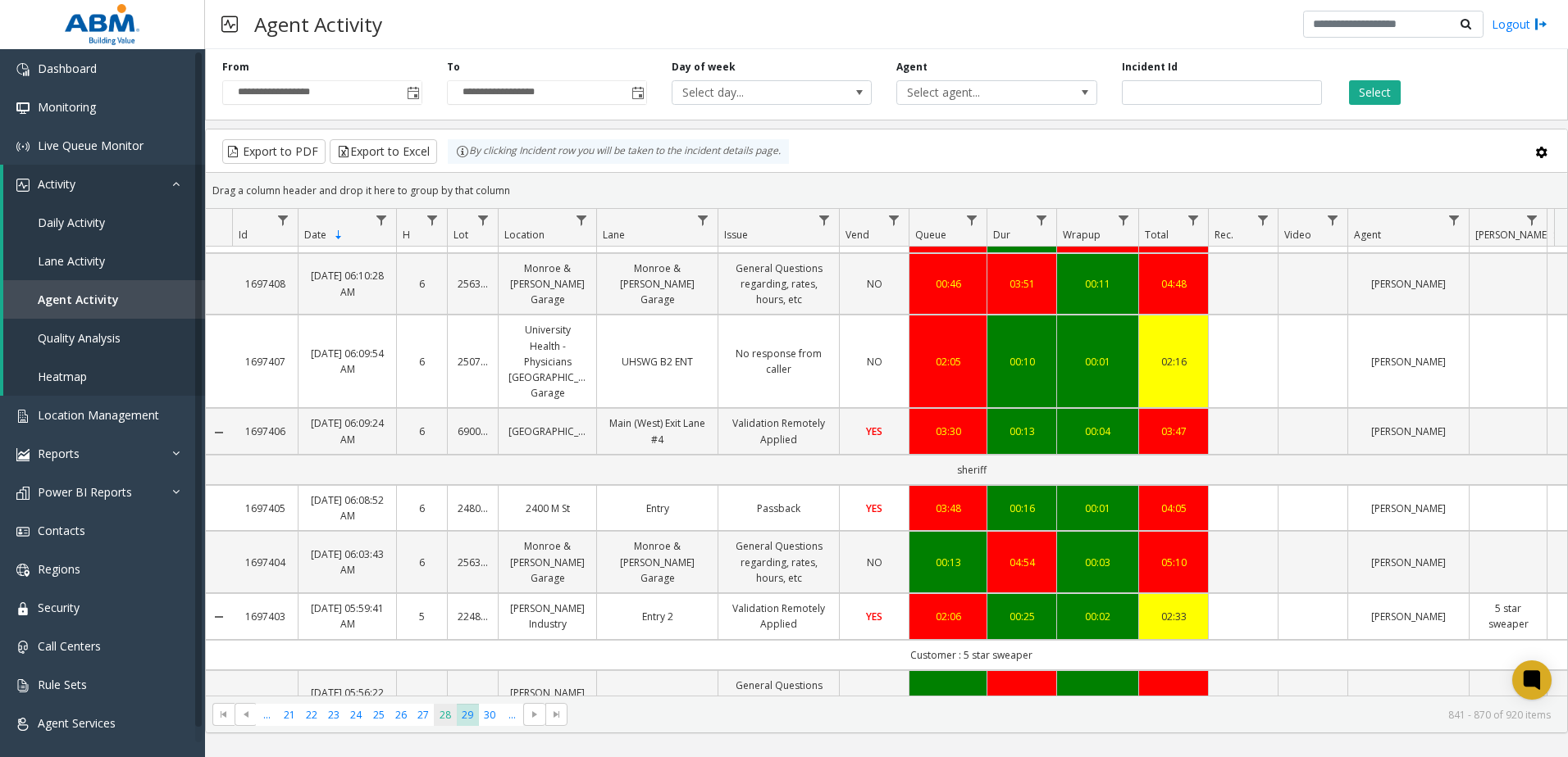
click at [447, 711] on span "28" at bounding box center [445, 715] width 22 height 22
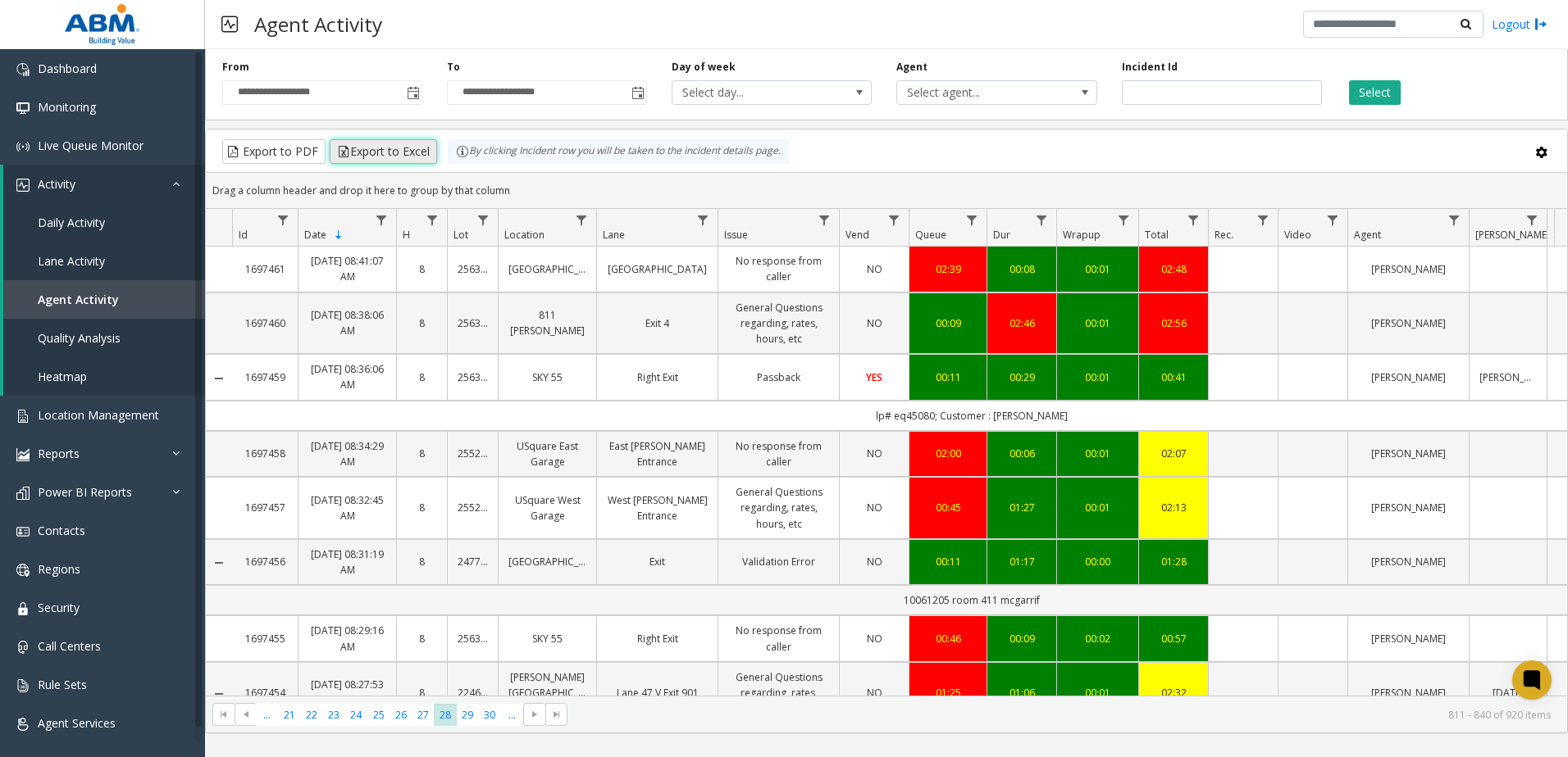
click at [388, 153] on button "Export to Excel" at bounding box center [383, 151] width 107 height 25
click at [429, 560] on link "8" at bounding box center [422, 562] width 30 height 16
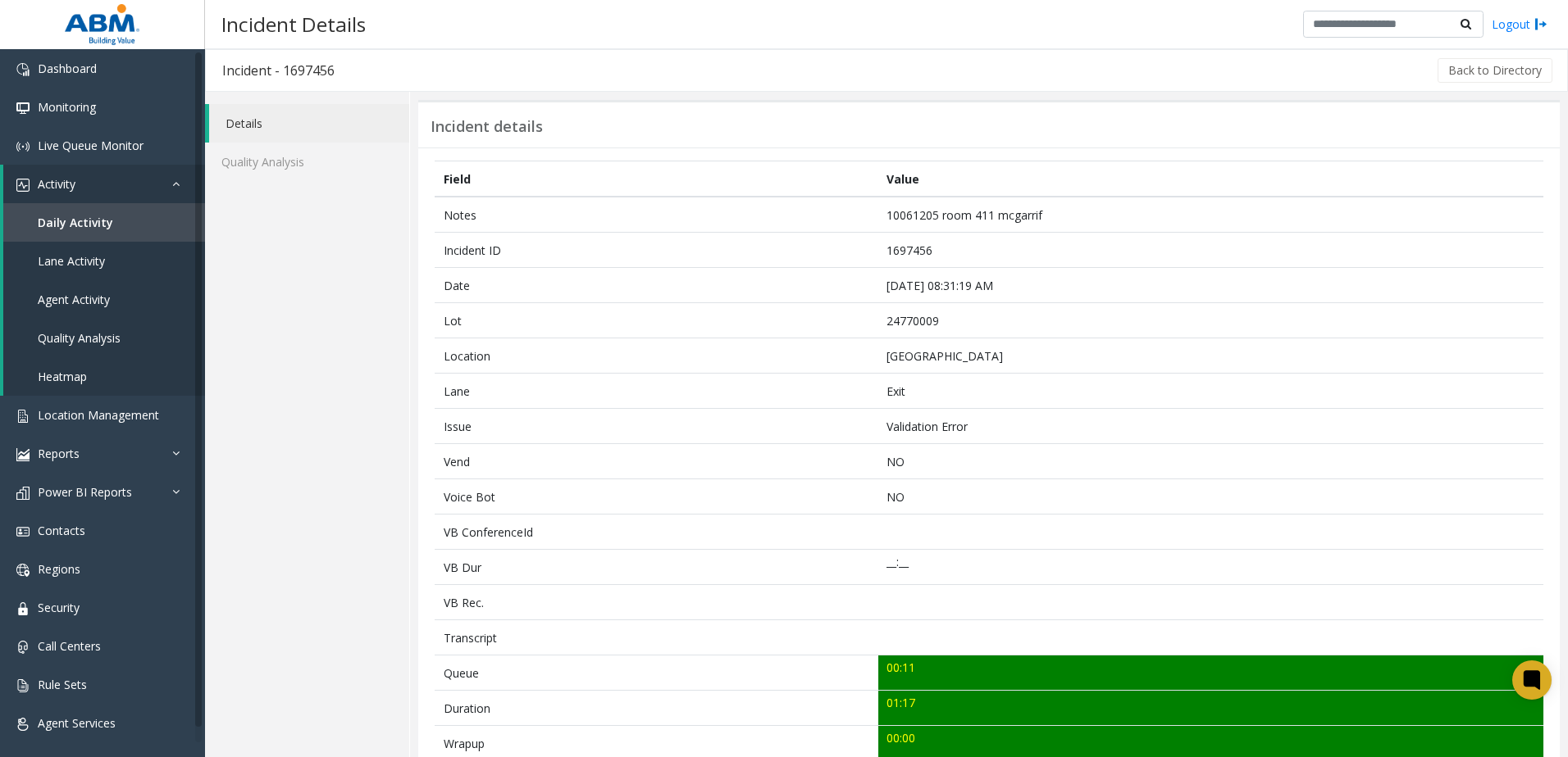
scroll to position [430, 0]
